Goal: Check status

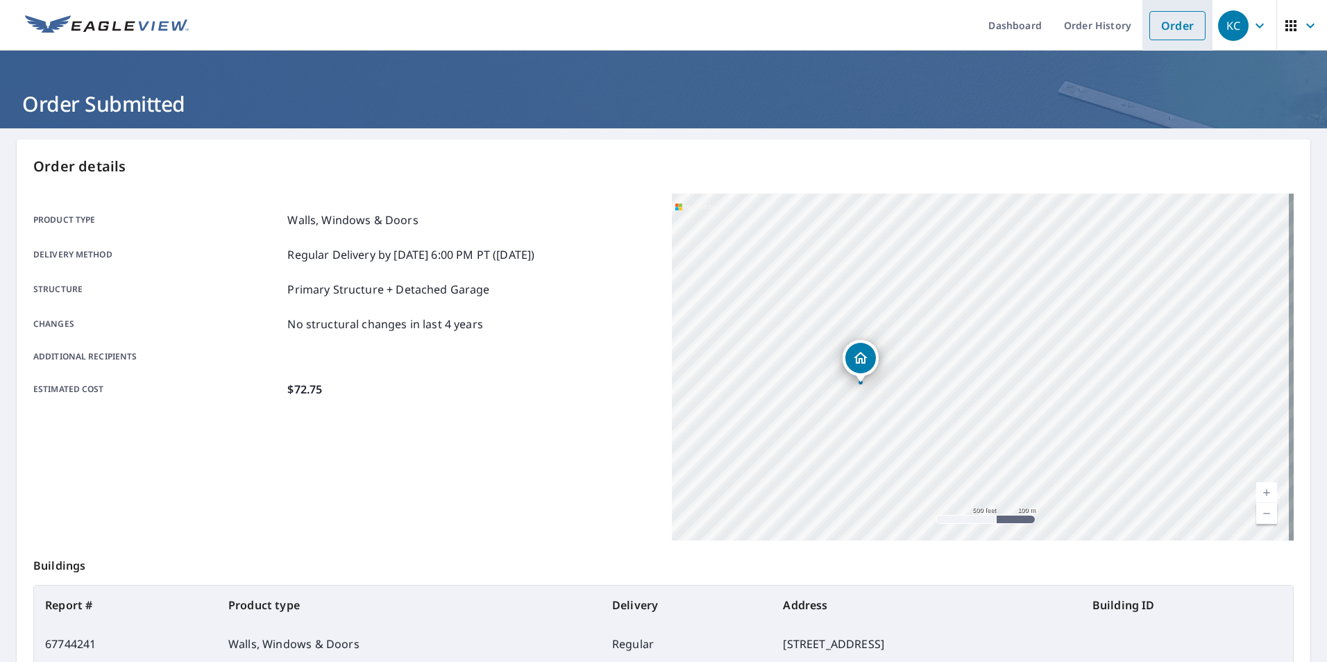
click at [1165, 24] on link "Order" at bounding box center [1177, 25] width 56 height 29
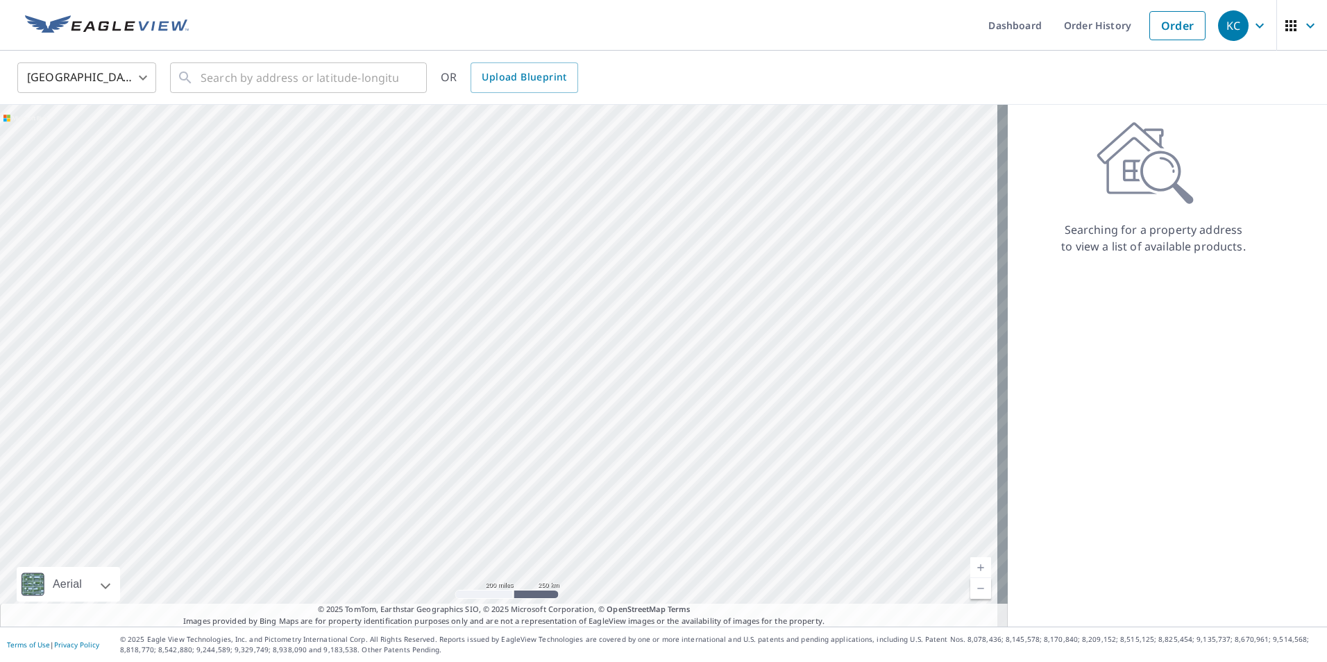
click at [1311, 29] on button "button" at bounding box center [1301, 25] width 51 height 51
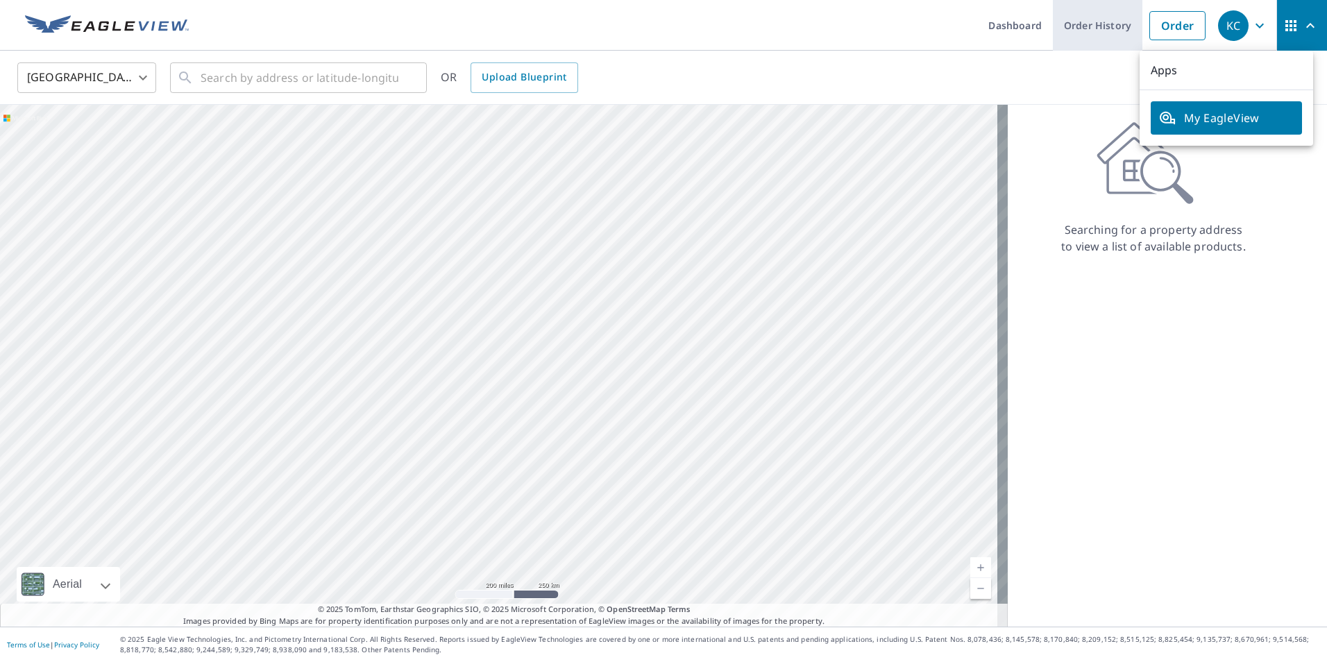
click at [1053, 33] on link "Order History" at bounding box center [1098, 25] width 90 height 51
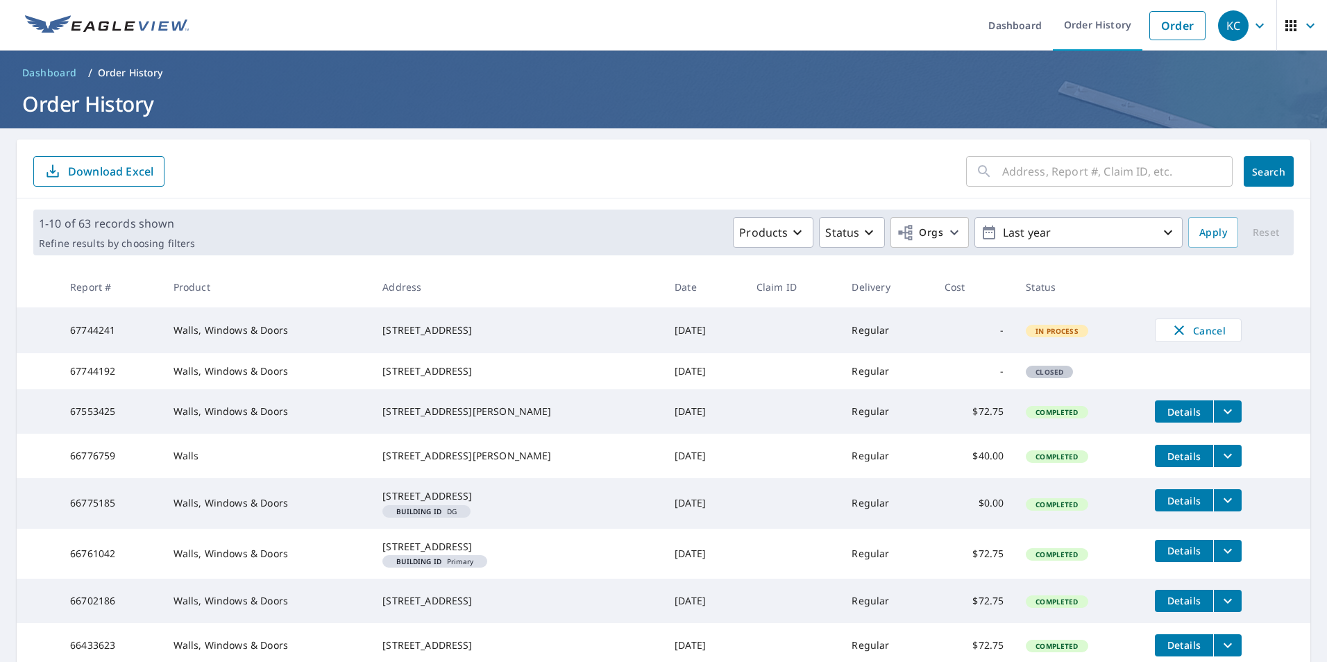
click at [982, 295] on th "Cost" at bounding box center [974, 286] width 82 height 41
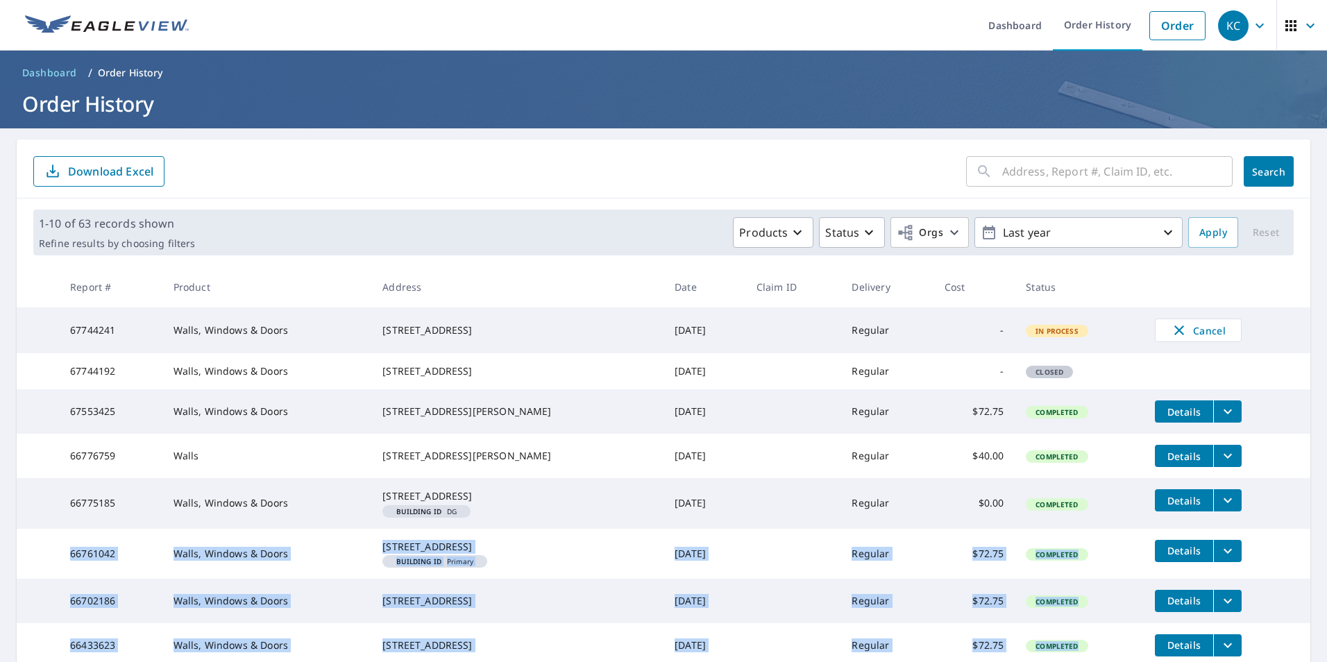
click at [1284, 661] on html "KC KC Dashboard Order History Order KC Dashboard / Order History Order History …" at bounding box center [663, 331] width 1327 height 662
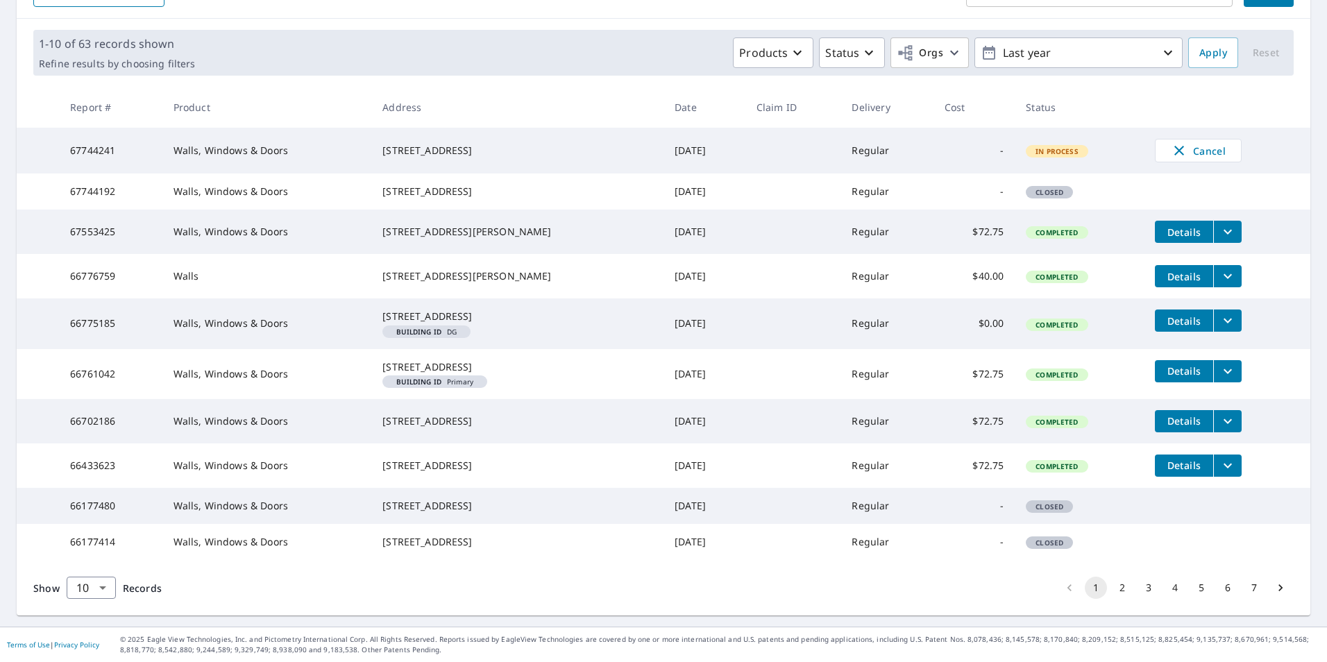
click at [1302, 144] on main "​ Search Download Excel 1-10 of 63 records shown Refine results by choosing fil…" at bounding box center [663, 288] width 1327 height 678
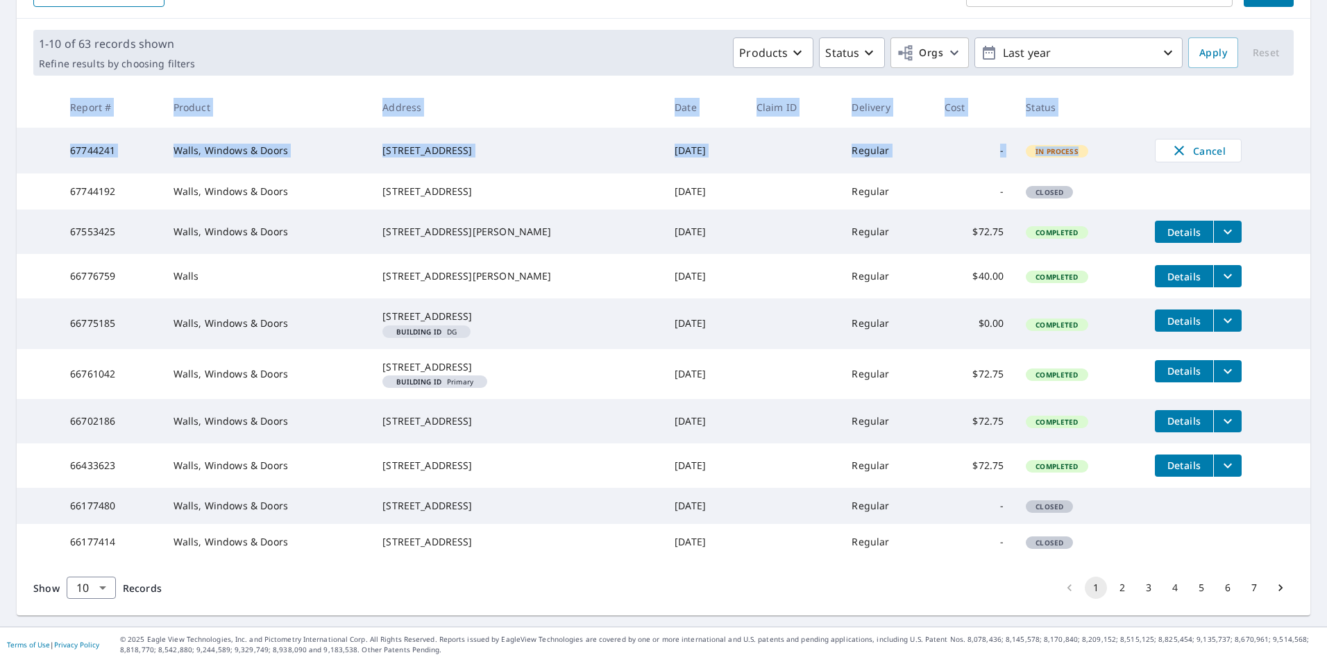
drag, startPoint x: 1302, startPoint y: 144, endPoint x: 1308, endPoint y: 154, distance: 11.5
click at [1308, 154] on main "​ Search Download Excel 1-10 of 63 records shown Refine results by choosing fil…" at bounding box center [663, 288] width 1327 height 678
